Goal: Find specific page/section: Find specific page/section

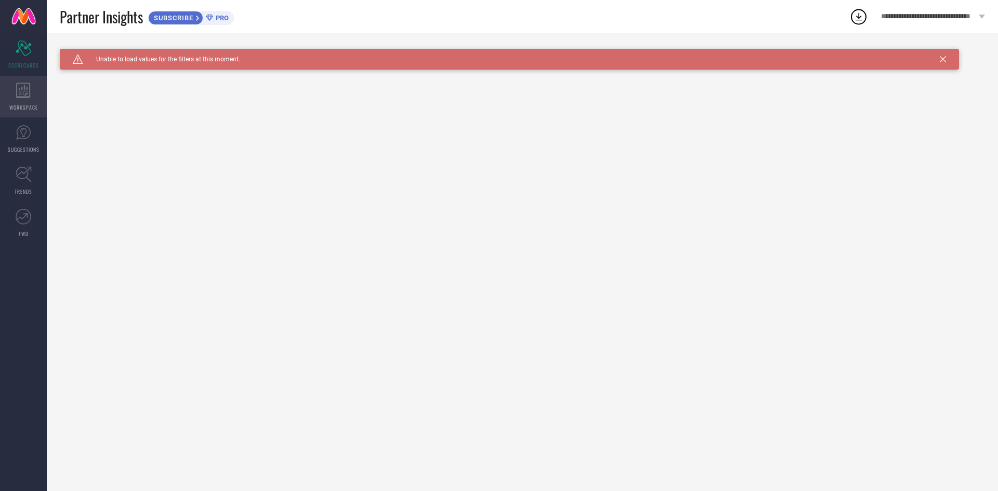
click at [24, 98] on div "WORKSPACE" at bounding box center [23, 97] width 47 height 42
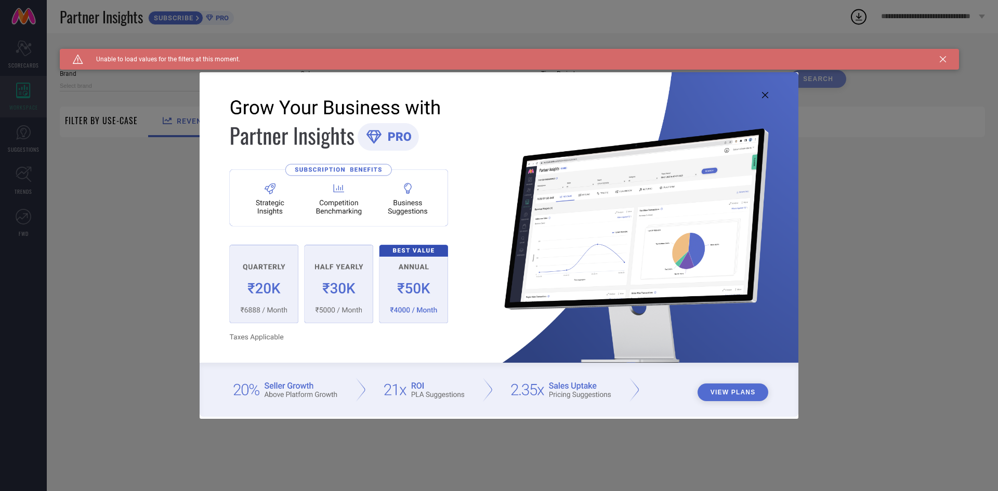
type input "1 STOP FASHION"
type input "All"
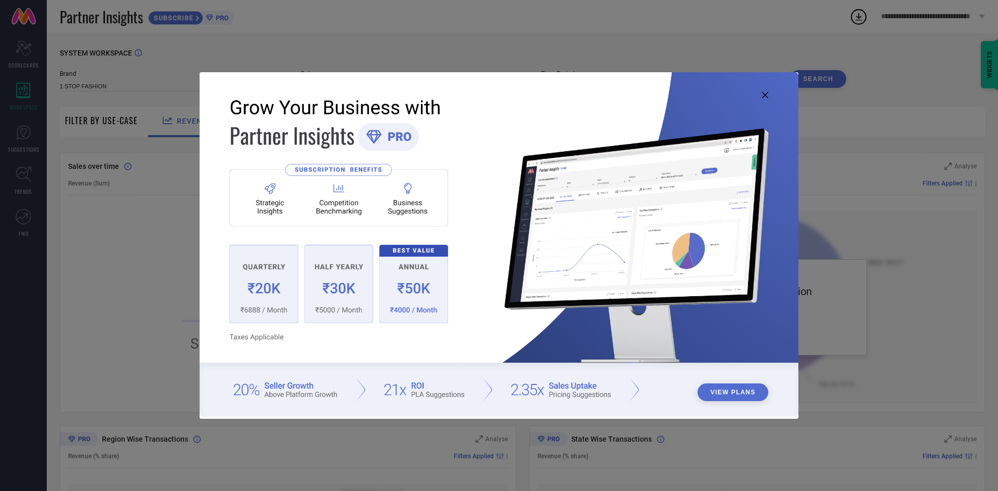
click at [767, 94] on icon at bounding box center [765, 95] width 6 height 6
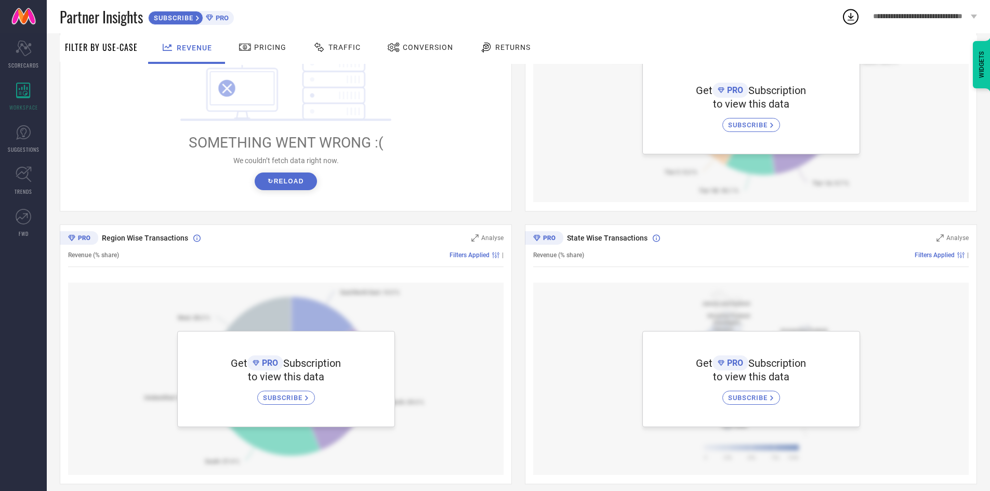
scroll to position [210, 0]
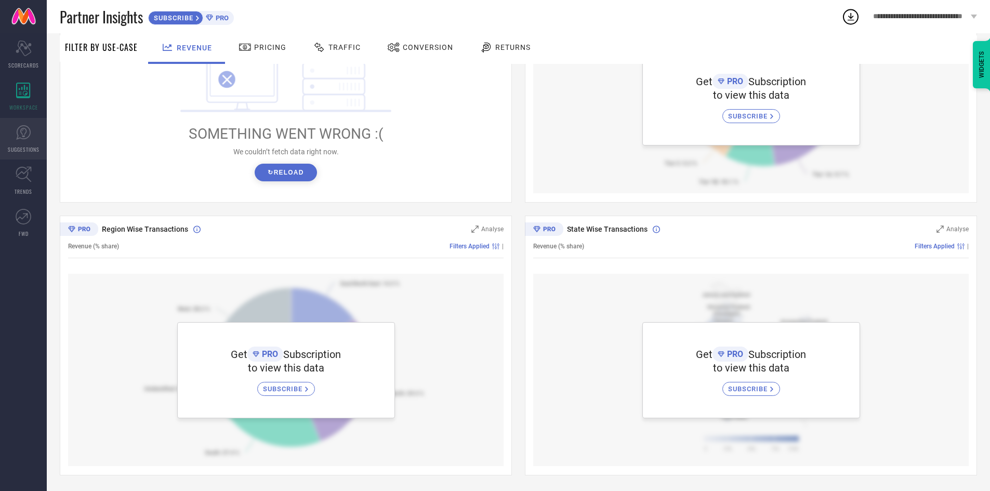
click at [22, 147] on span "SUGGESTIONS" at bounding box center [24, 149] width 32 height 8
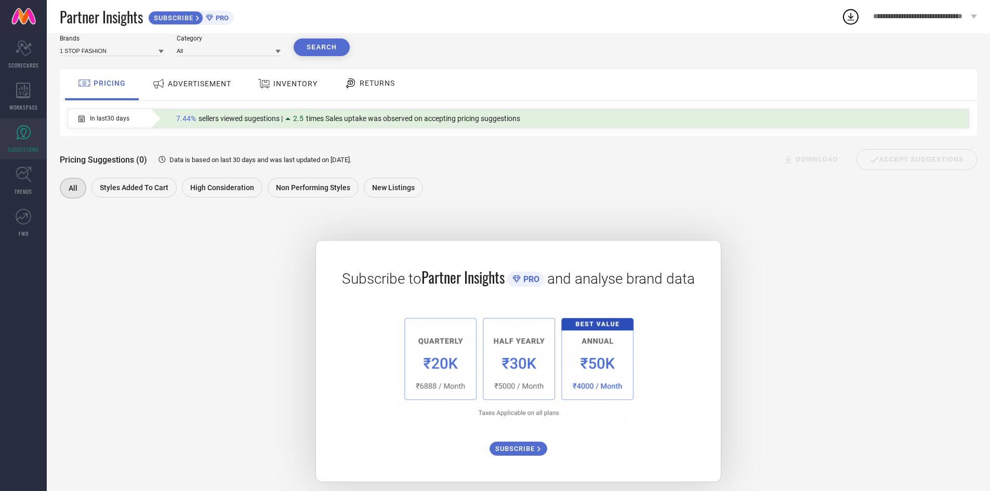
scroll to position [45, 0]
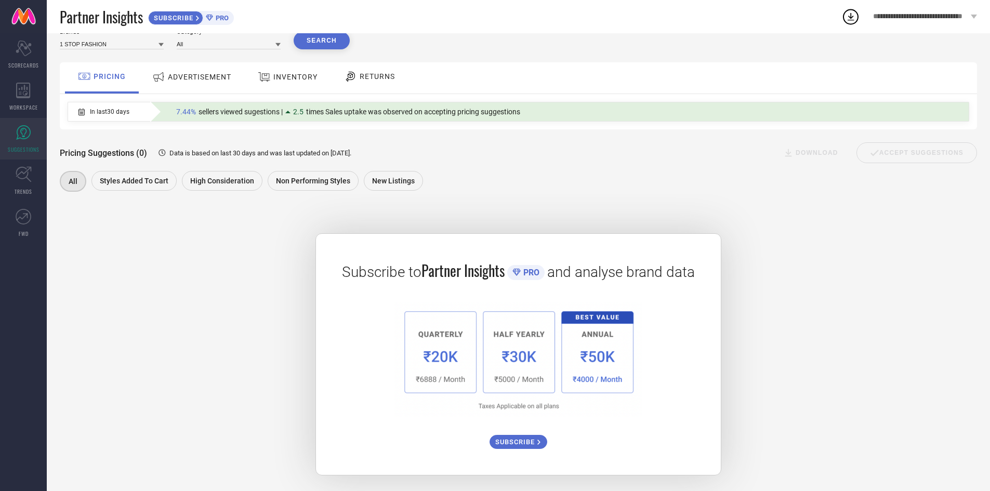
click at [162, 43] on icon at bounding box center [160, 45] width 5 height 4
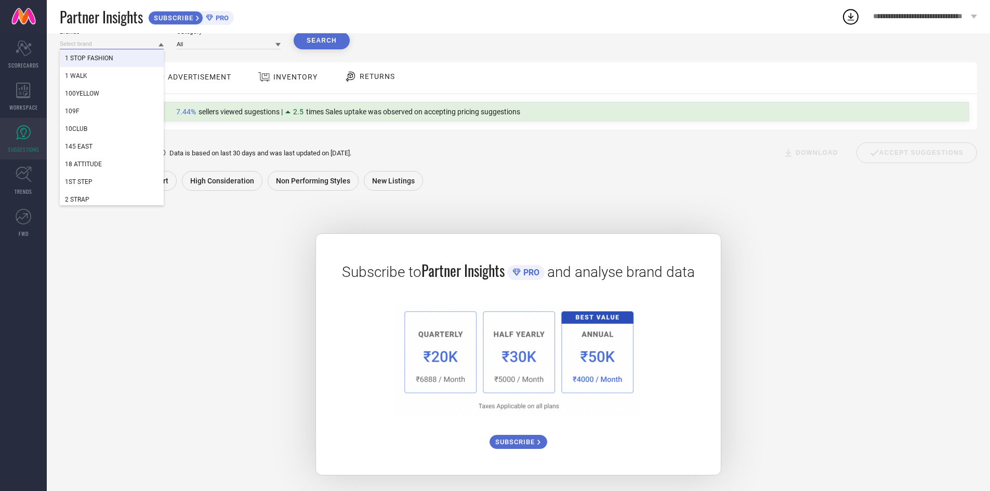
click at [112, 43] on input at bounding box center [112, 43] width 104 height 11
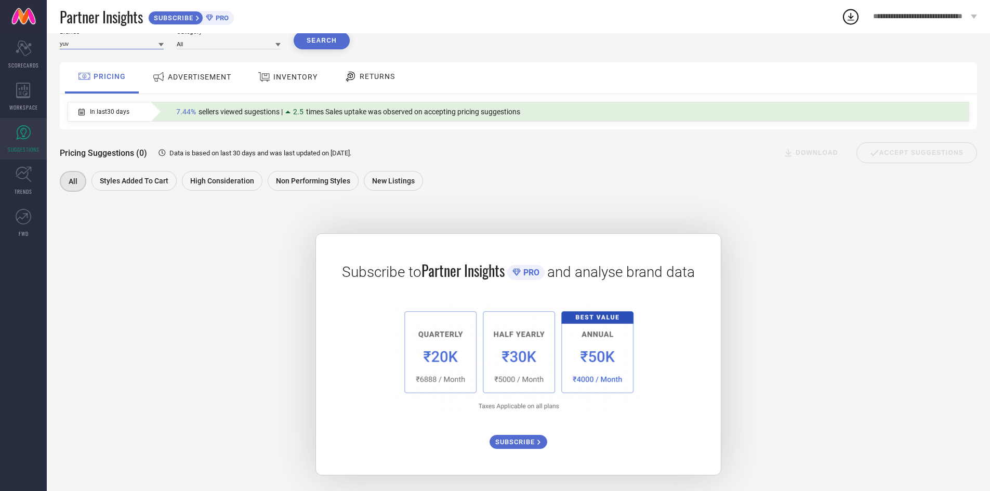
type input "yuv"
click at [162, 43] on icon at bounding box center [160, 45] width 5 height 4
click at [25, 185] on link "TRENDS" at bounding box center [23, 181] width 47 height 42
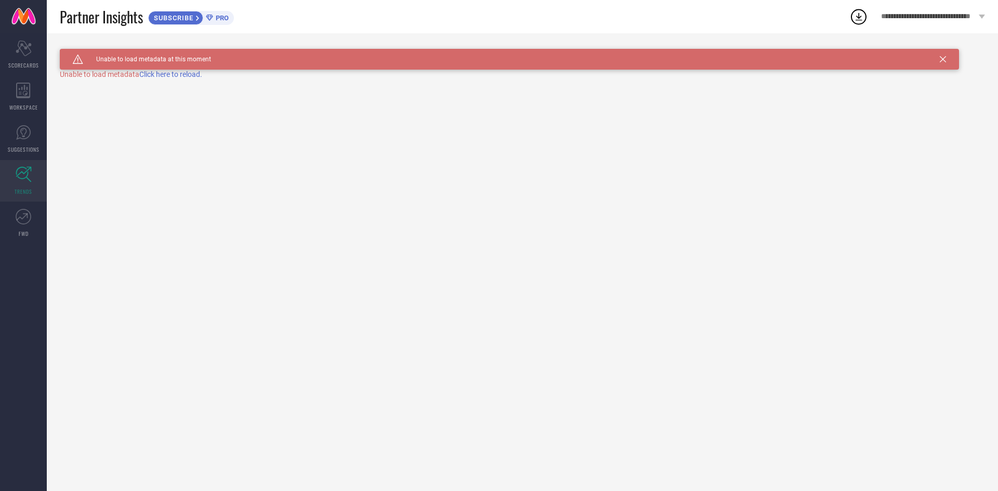
click at [170, 72] on span "Click here to reload." at bounding box center [170, 74] width 63 height 8
click at [26, 225] on link "FWD" at bounding box center [23, 223] width 47 height 42
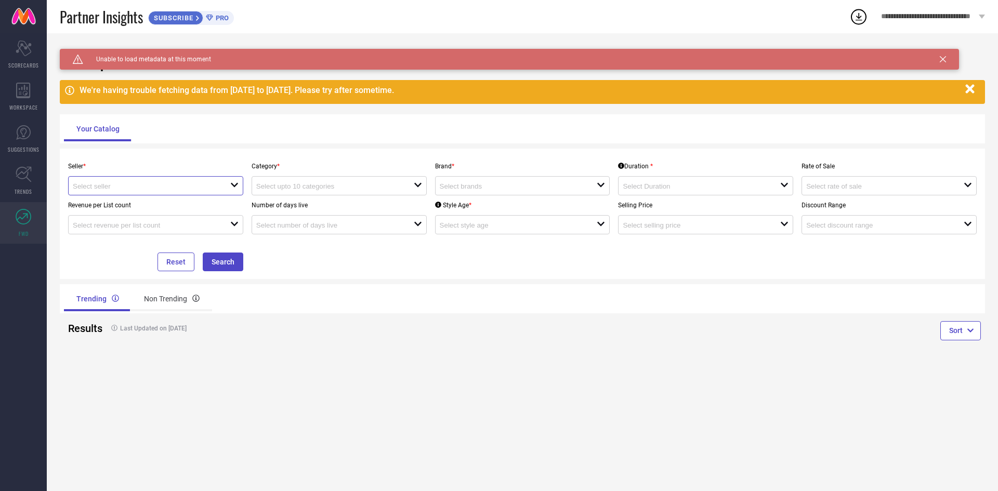
click at [193, 187] on input at bounding box center [144, 186] width 142 height 8
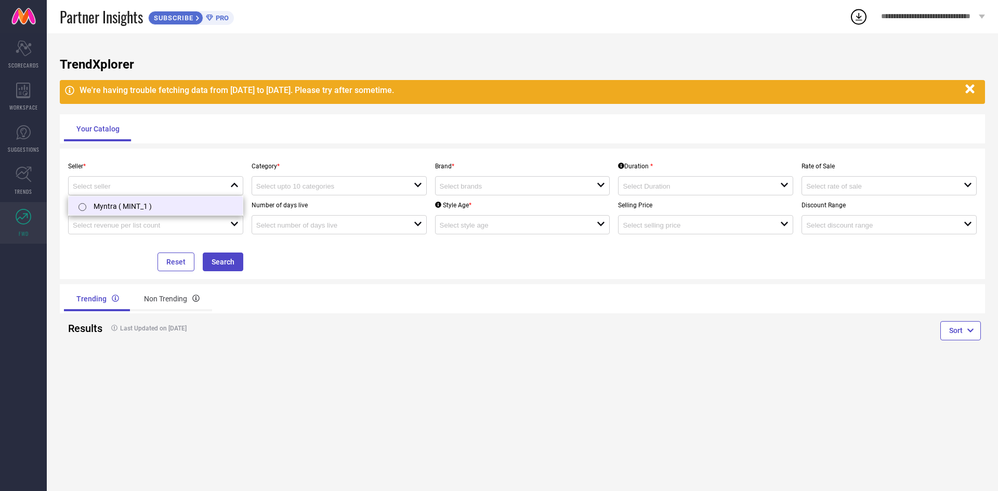
click at [181, 207] on li "Myntra ( MINT_1 )" at bounding box center [156, 205] width 174 height 19
type input "Myntra ( MINT_1 )"
click at [290, 184] on input at bounding box center [327, 186] width 142 height 8
click at [229, 263] on button "Search" at bounding box center [223, 262] width 41 height 19
click at [228, 266] on button "Search" at bounding box center [223, 262] width 41 height 19
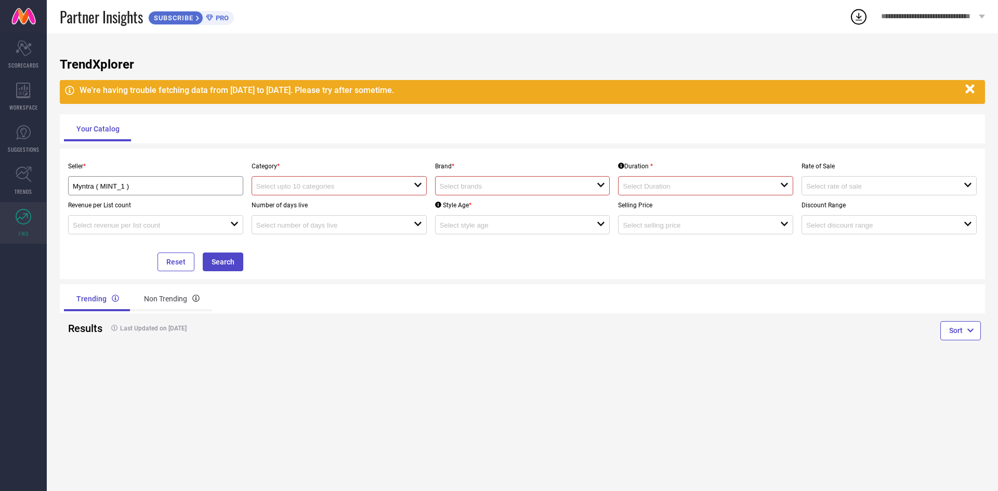
click at [21, 15] on link at bounding box center [23, 16] width 47 height 33
